Goal: Task Accomplishment & Management: Manage account settings

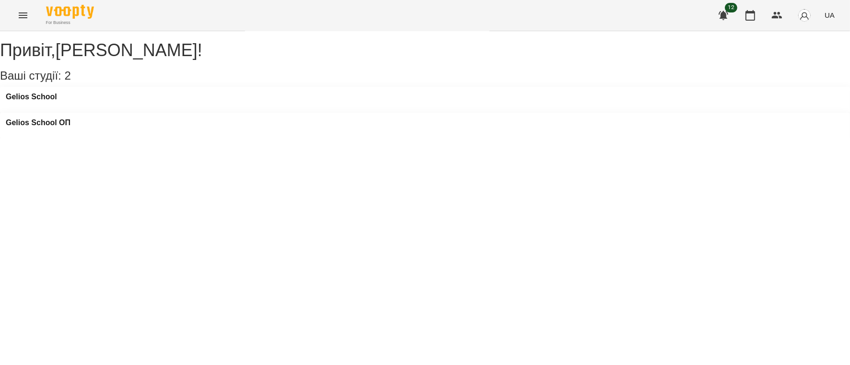
click at [23, 12] on icon "Menu" at bounding box center [23, 15] width 9 height 6
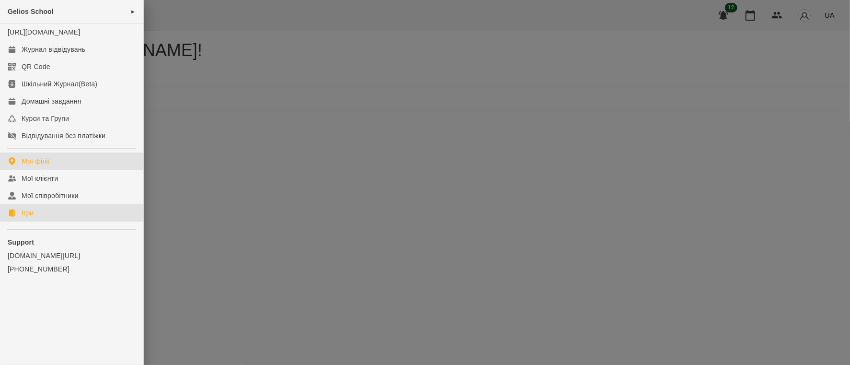
click at [34, 218] on div "Ігри" at bounding box center [28, 213] width 12 height 10
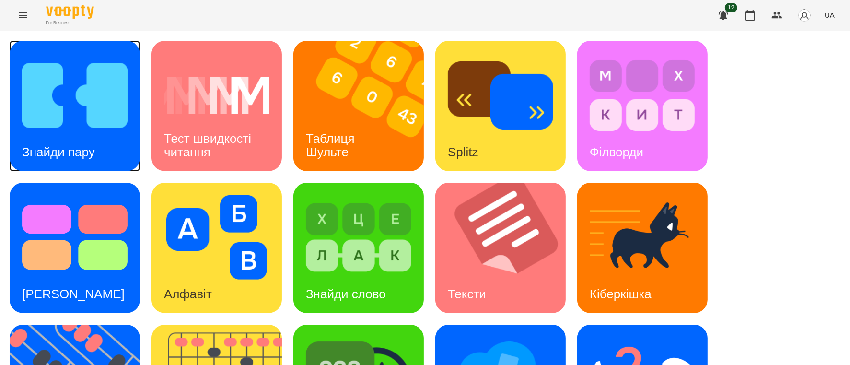
click at [59, 83] on img at bounding box center [75, 95] width 106 height 84
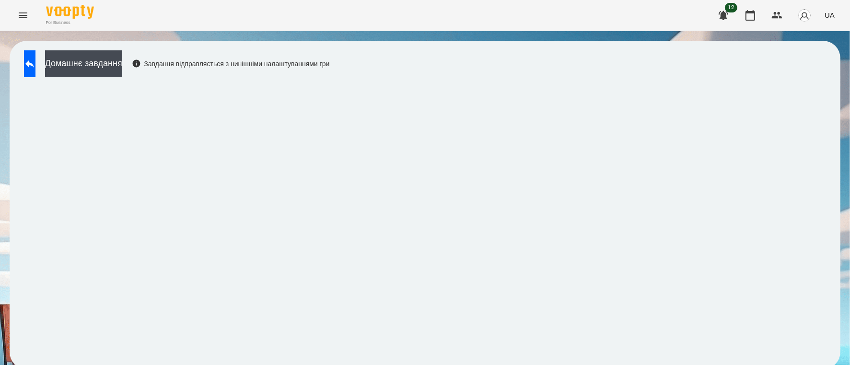
scroll to position [4, 0]
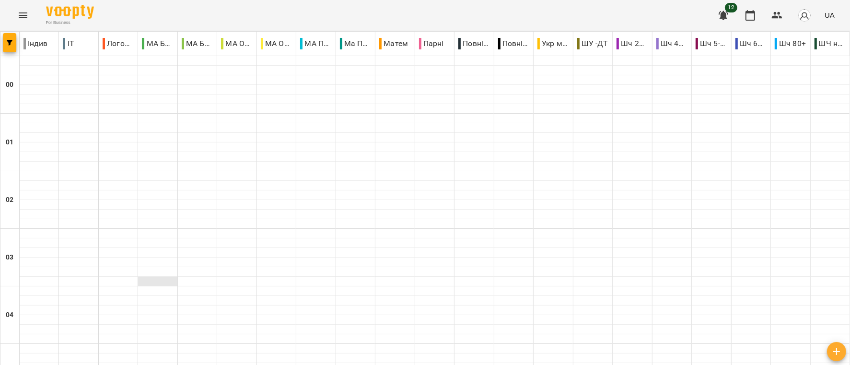
scroll to position [216, 0]
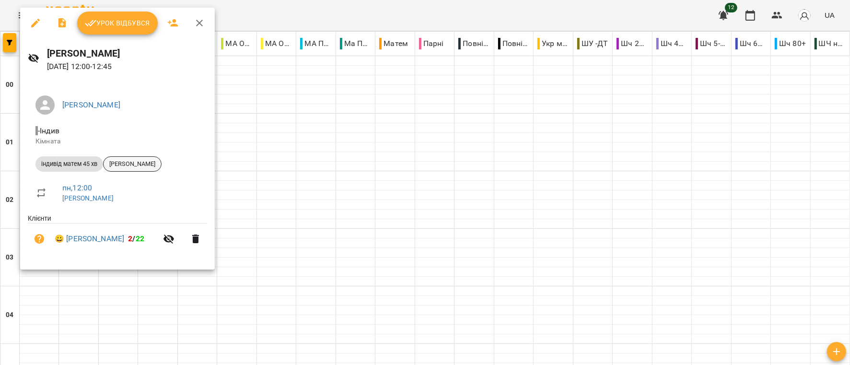
click at [146, 164] on span "[PERSON_NAME]" at bounding box center [133, 164] width 58 height 9
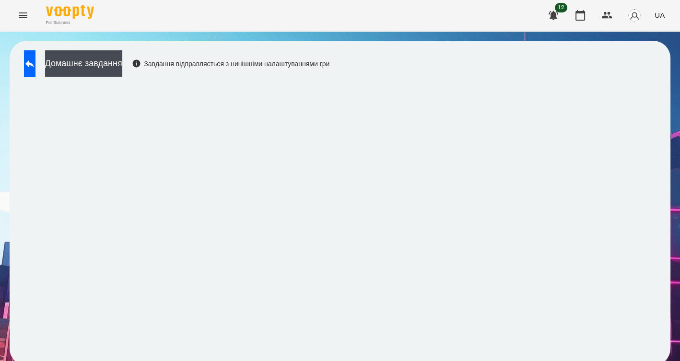
click at [23, 10] on icon "Menu" at bounding box center [23, 16] width 12 height 12
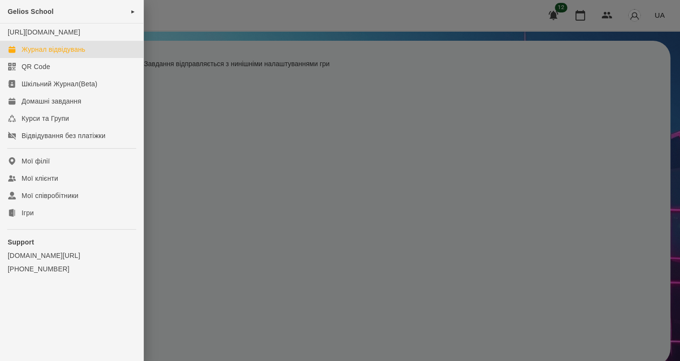
click at [50, 54] on div "Журнал відвідувань" at bounding box center [54, 50] width 64 height 10
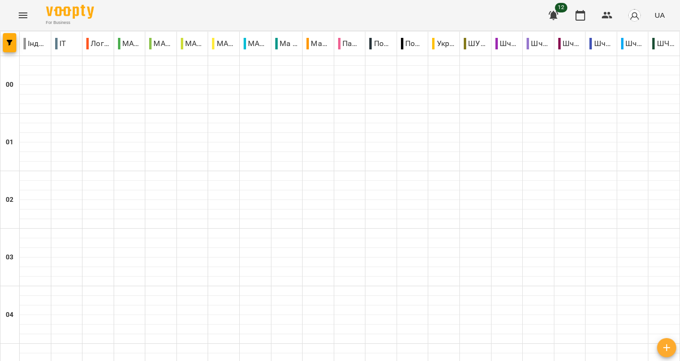
scroll to position [575, 0]
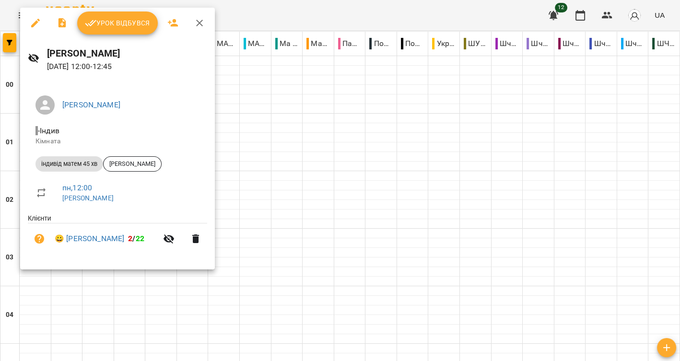
click at [119, 23] on span "Урок відбувся" at bounding box center [117, 23] width 65 height 12
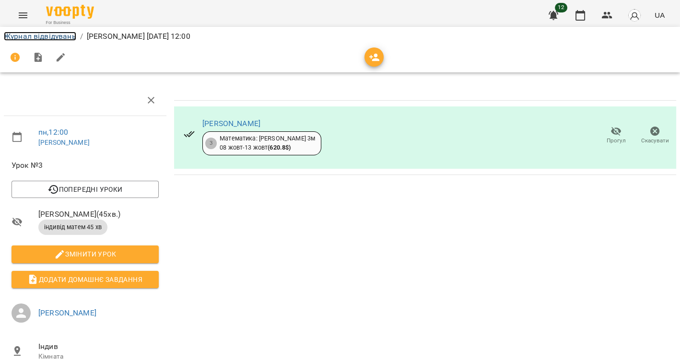
click at [23, 34] on link "Журнал відвідувань" at bounding box center [40, 36] width 72 height 9
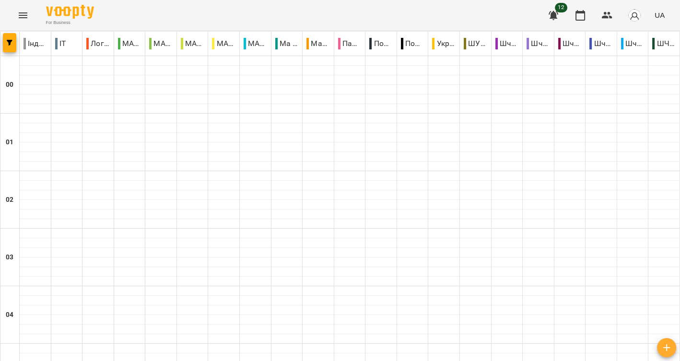
scroll to position [1079, 0]
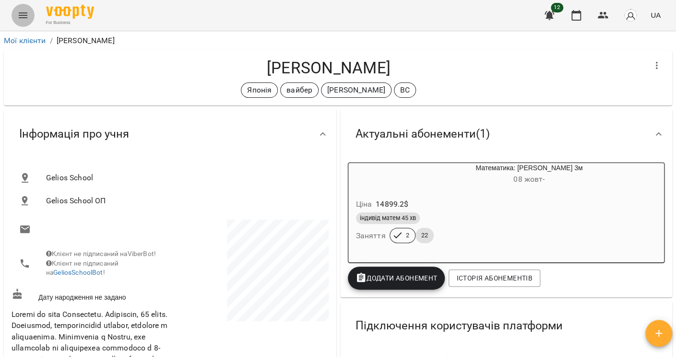
click at [23, 10] on icon "Menu" at bounding box center [23, 16] width 12 height 12
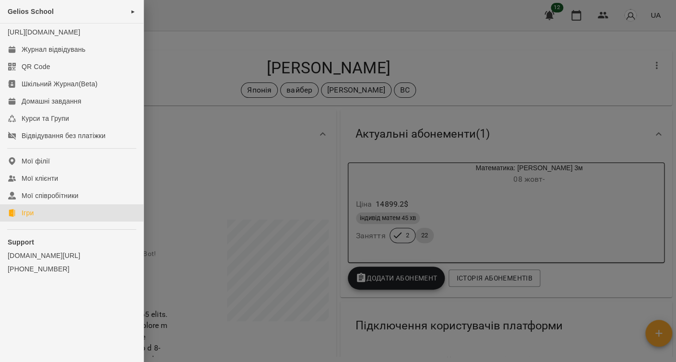
drag, startPoint x: 39, startPoint y: 225, endPoint x: 120, endPoint y: 161, distance: 103.8
click at [39, 222] on link "Ігри" at bounding box center [71, 212] width 143 height 17
